Goal: Task Accomplishment & Management: Manage account settings

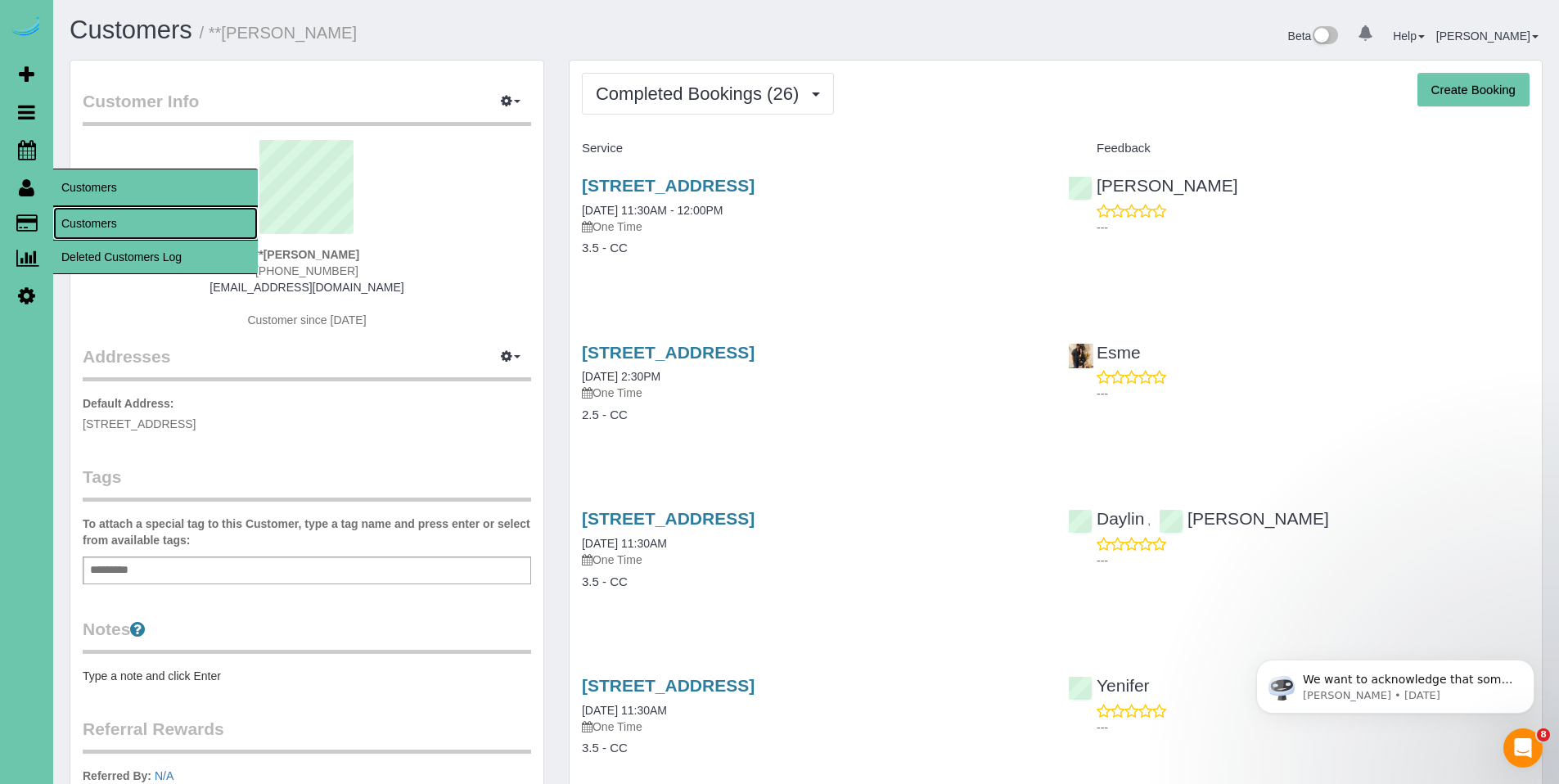
click at [92, 215] on link "Customers" at bounding box center [156, 223] width 205 height 33
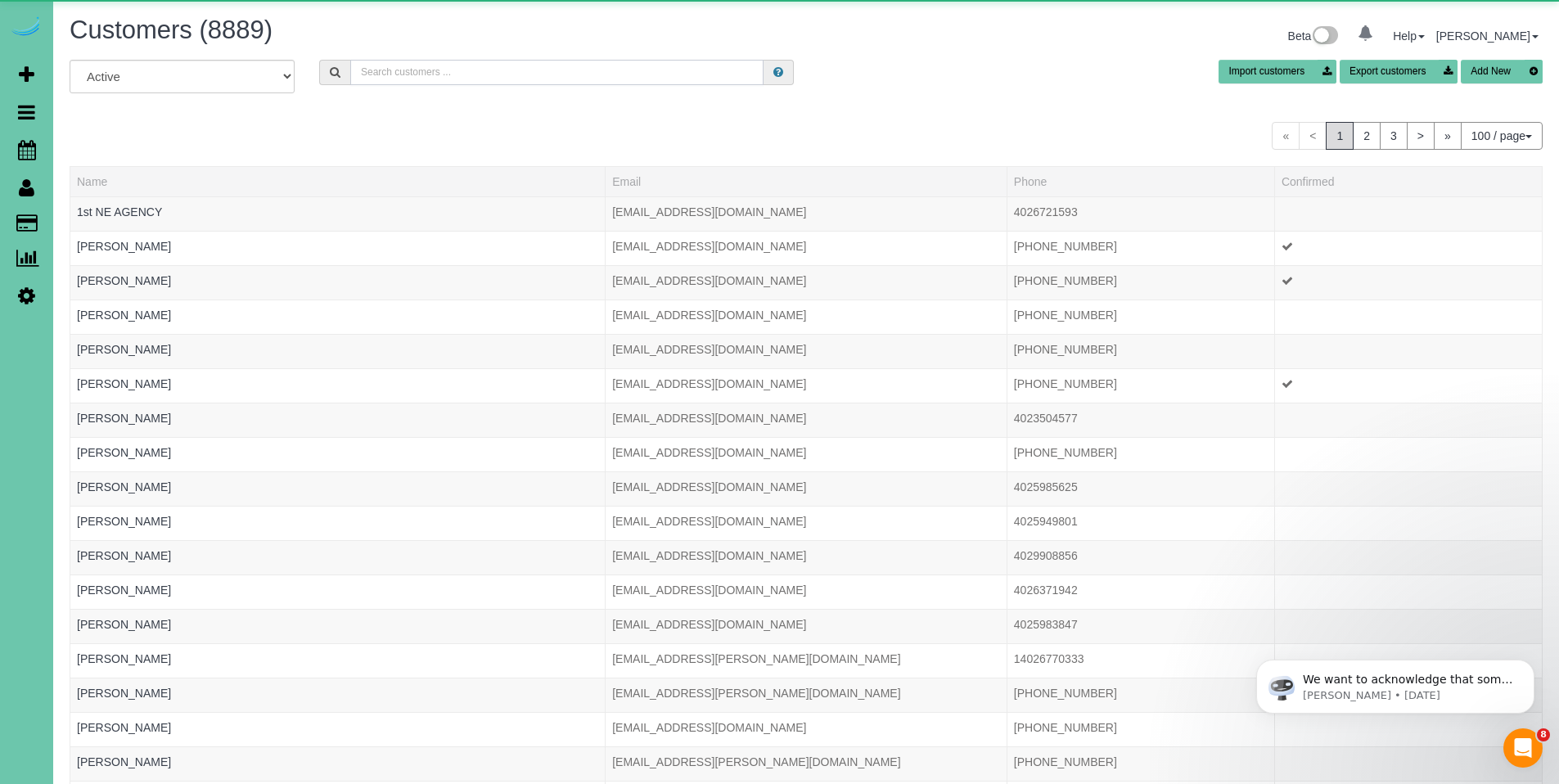
click at [401, 75] on input "text" at bounding box center [557, 73] width 413 height 25
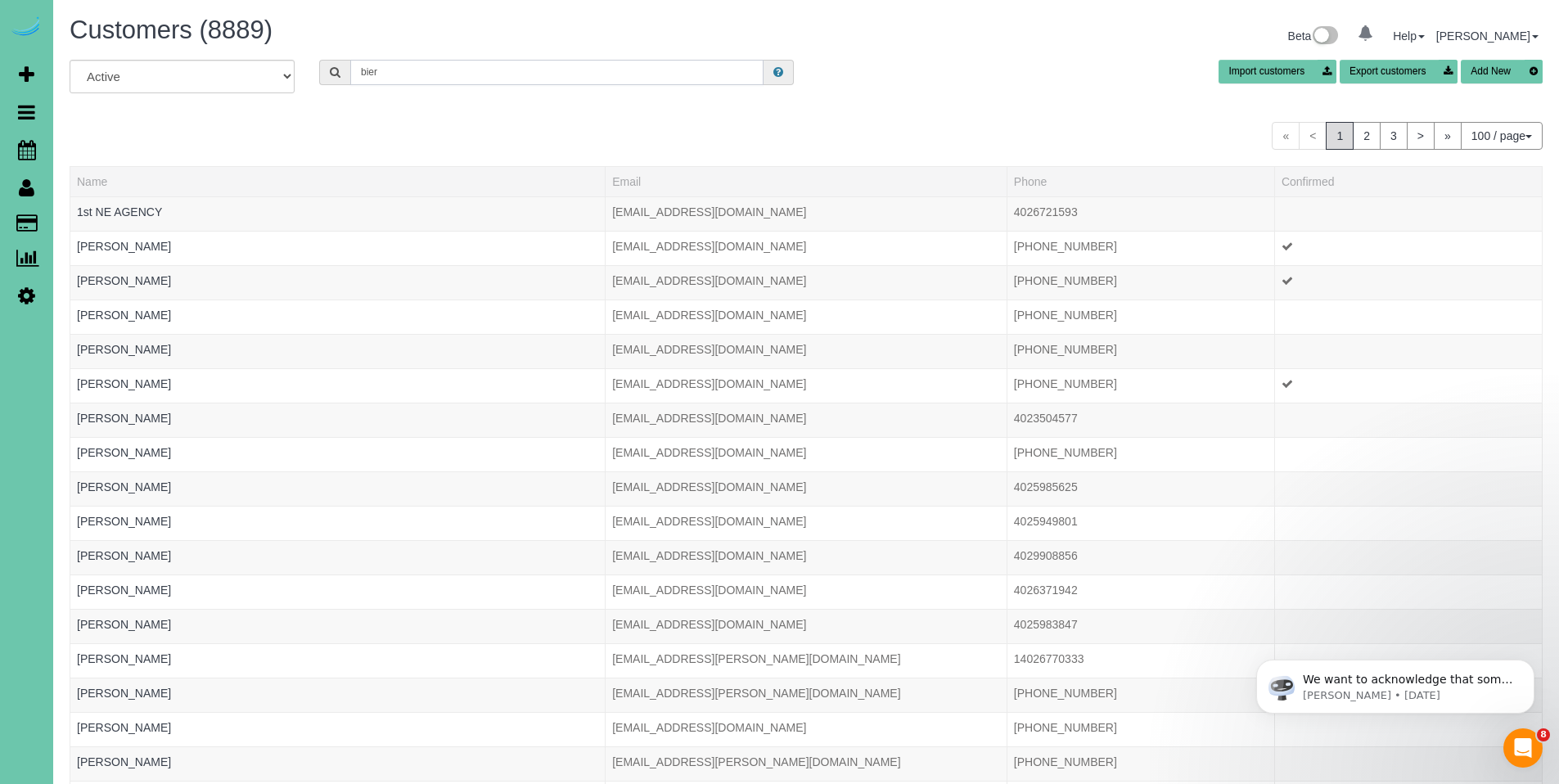
type input "[PERSON_NAME]"
click at [500, 72] on input "[PERSON_NAME]" at bounding box center [557, 73] width 413 height 25
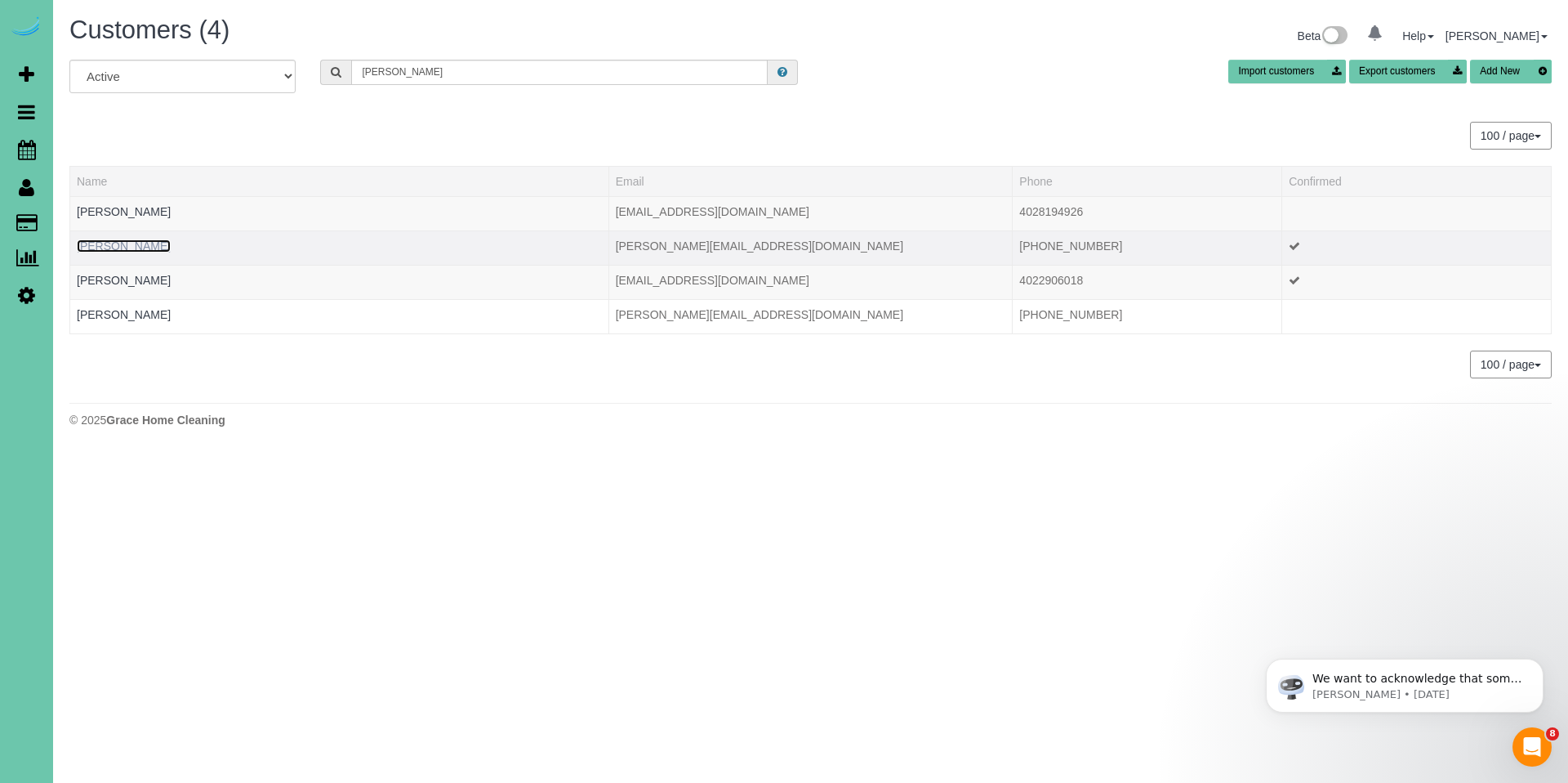
click at [137, 243] on link "[PERSON_NAME]" at bounding box center [124, 245] width 94 height 13
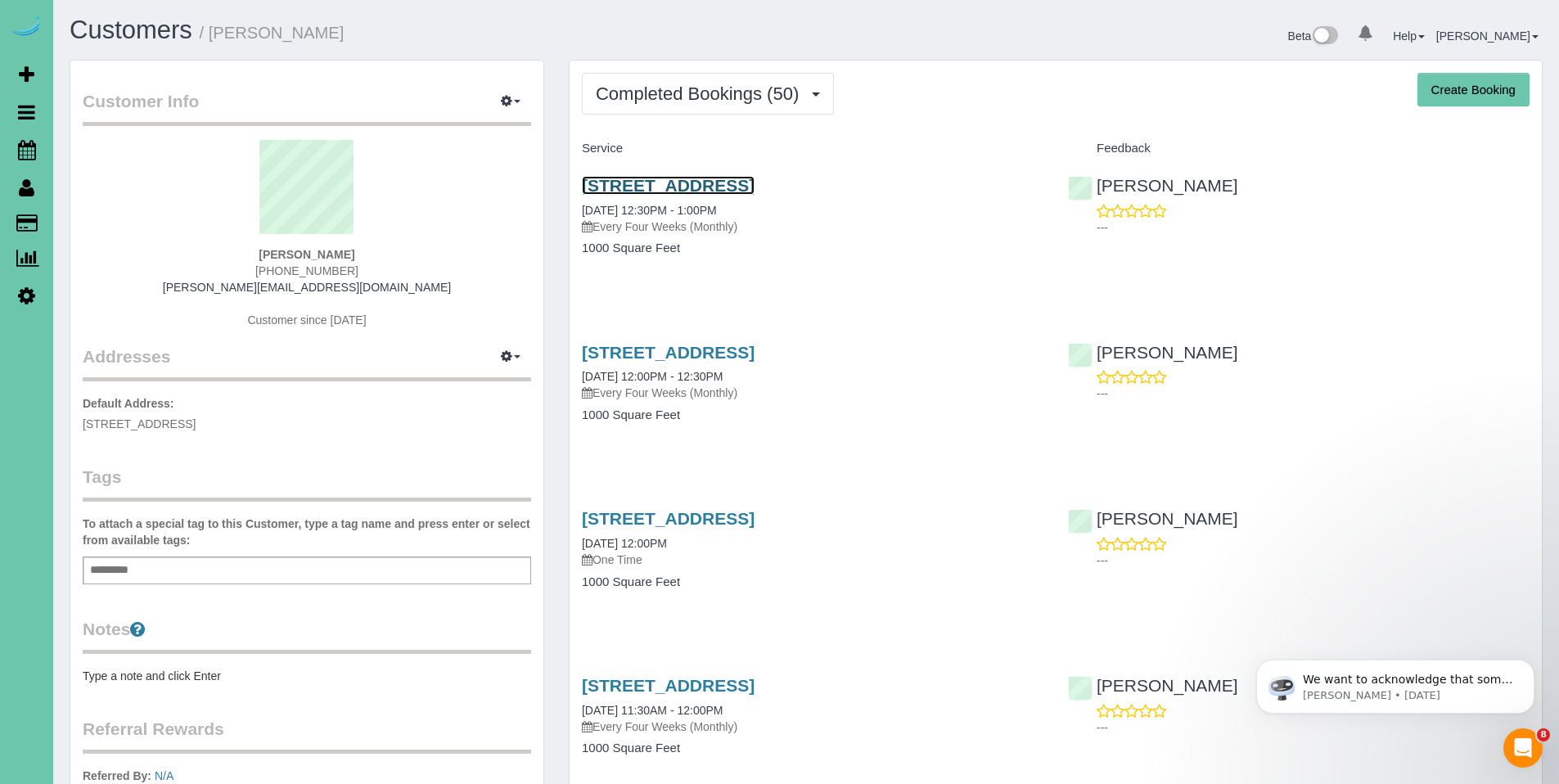
click at [694, 184] on link "[STREET_ADDRESS]" at bounding box center [668, 185] width 172 height 19
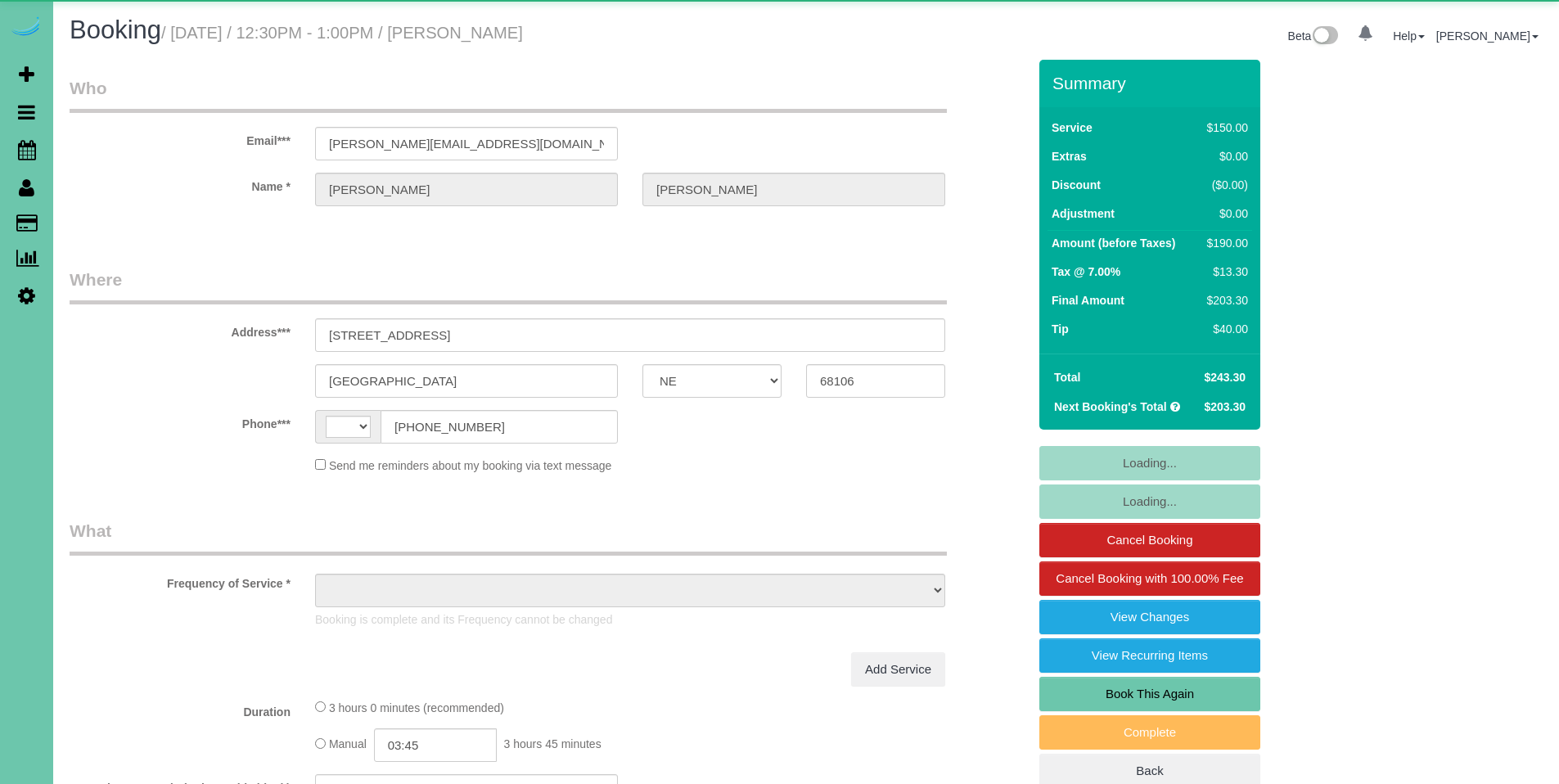
select select "NE"
select select "string:US"
select select "object:666"
